Goal: Obtain resource: Download file/media

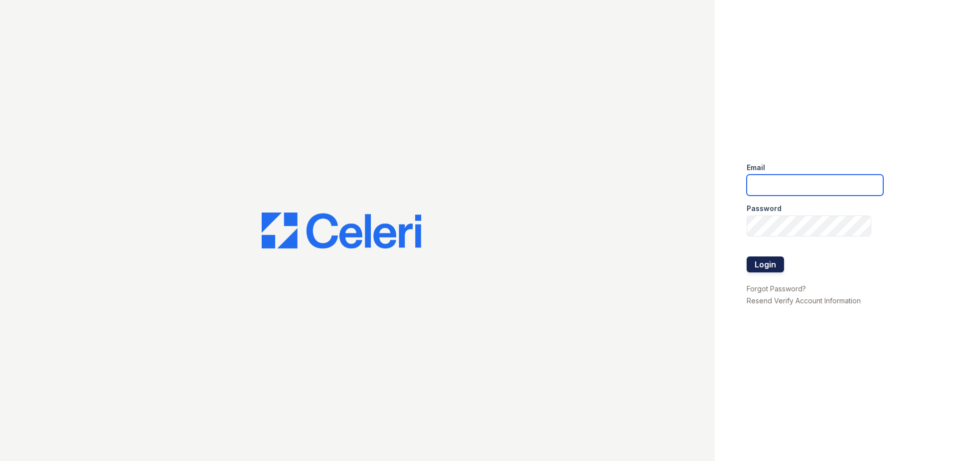
type input "[EMAIL_ADDRESS][DOMAIN_NAME]"
click at [762, 262] on button "Login" at bounding box center [765, 264] width 37 height 16
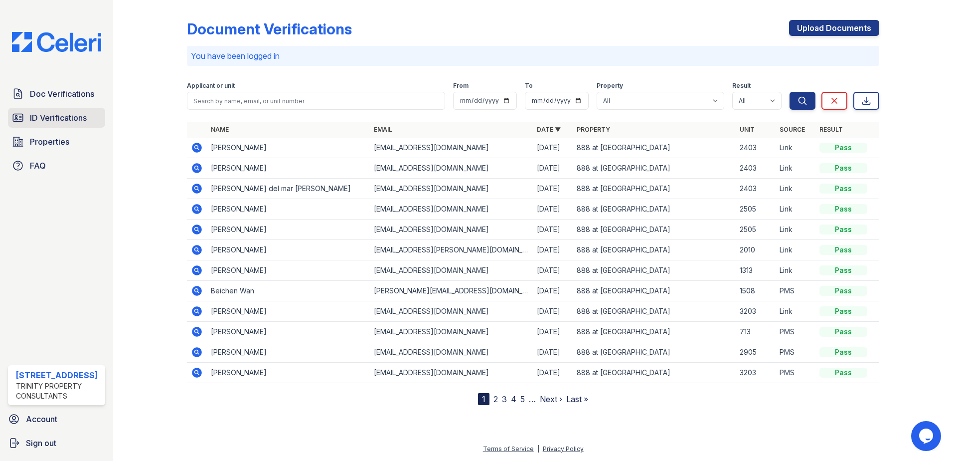
click at [35, 119] on span "ID Verifications" at bounding box center [58, 118] width 57 height 12
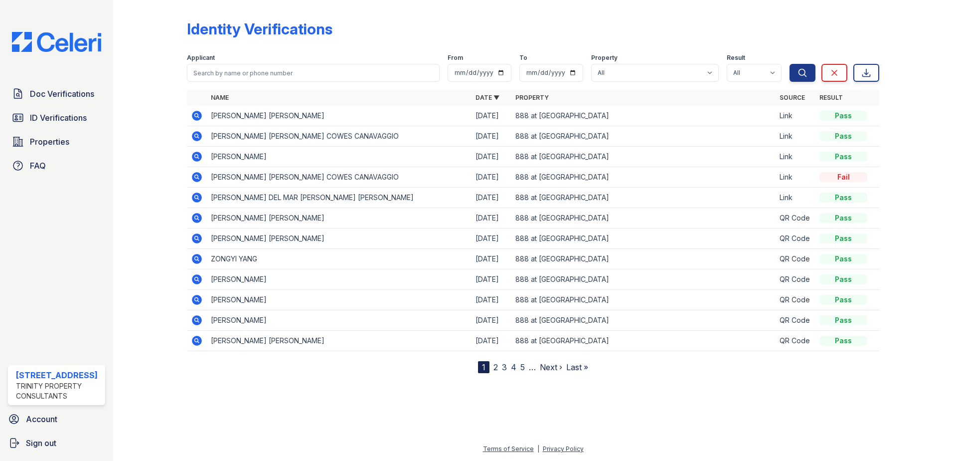
click at [198, 115] on icon at bounding box center [197, 116] width 12 height 12
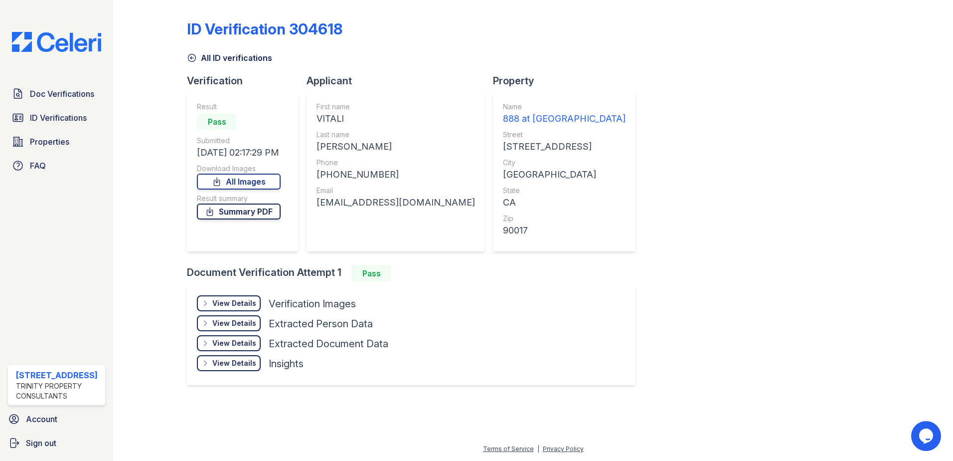
click at [258, 210] on link "Summary PDF" at bounding box center [239, 211] width 84 height 16
click at [248, 182] on link "All Images" at bounding box center [239, 182] width 84 height 16
click at [61, 117] on span "ID Verifications" at bounding box center [58, 118] width 57 height 12
